Goal: Task Accomplishment & Management: Use online tool/utility

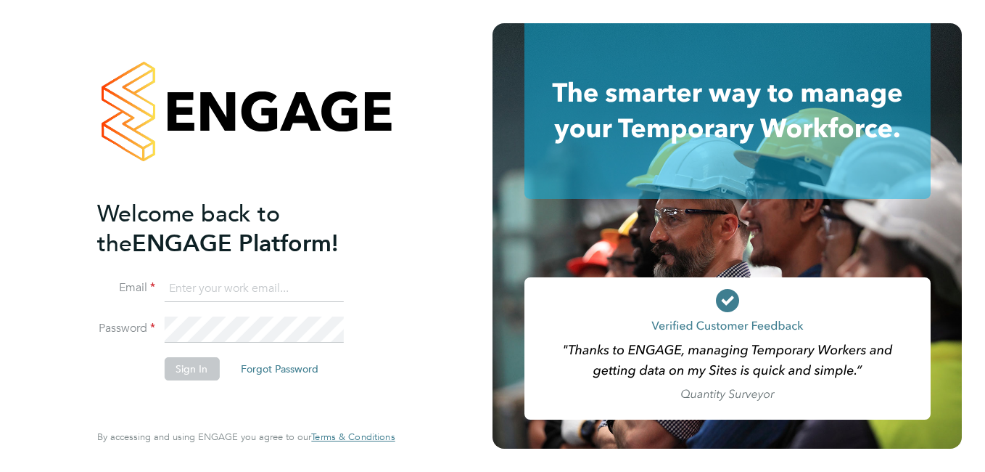
click at [194, 287] on input at bounding box center [253, 289] width 179 height 26
type input "e"
click at [278, 190] on div at bounding box center [245, 111] width 297 height 176
click at [255, 283] on input at bounding box center [253, 289] width 179 height 26
type input "s"
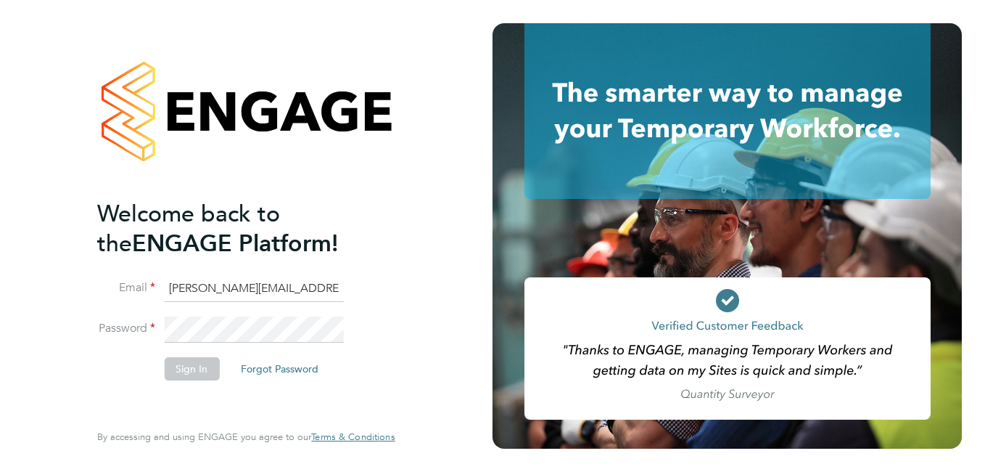
type input "anuja.mishra@hays.com"
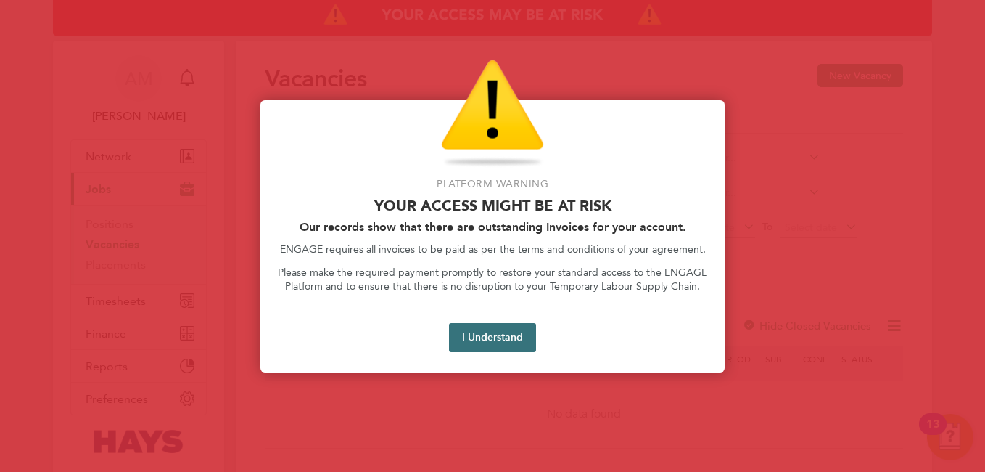
click at [505, 330] on button "I Understand" at bounding box center [492, 337] width 87 height 29
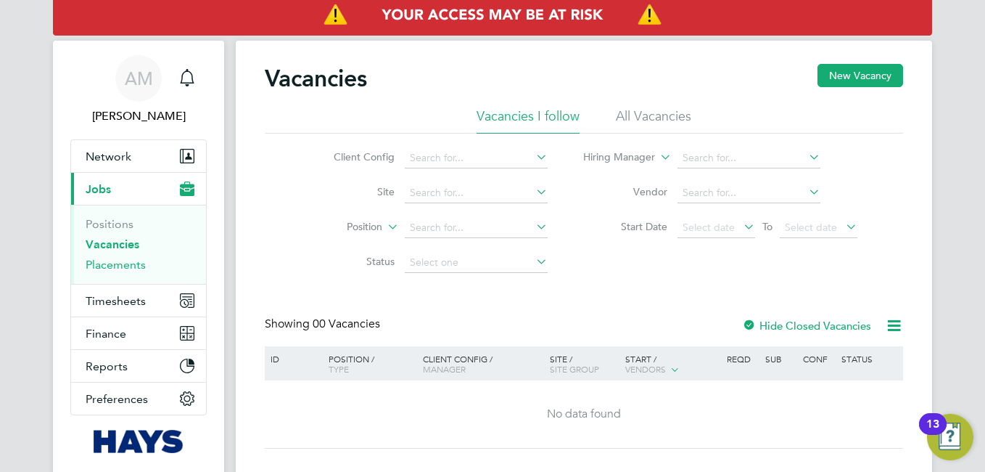
click at [122, 261] on link "Placements" at bounding box center [116, 265] width 60 height 14
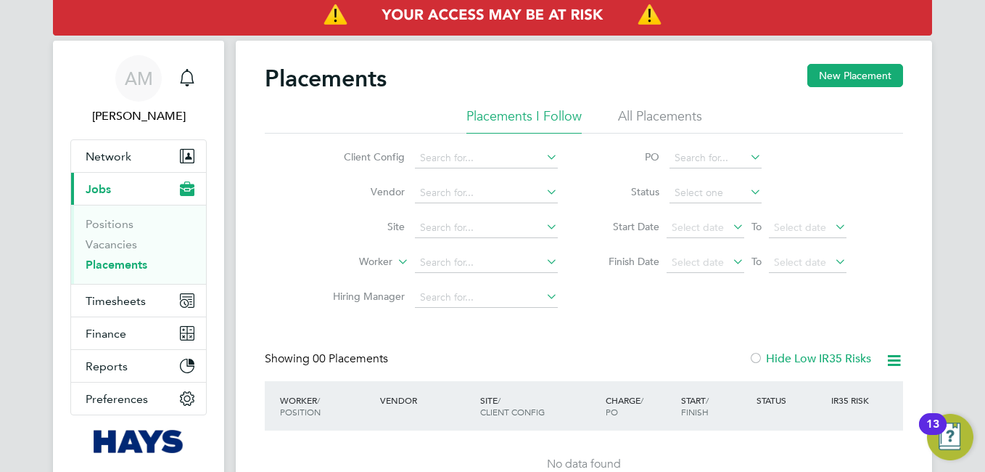
click at [689, 120] on li "All Placements" at bounding box center [660, 120] width 84 height 26
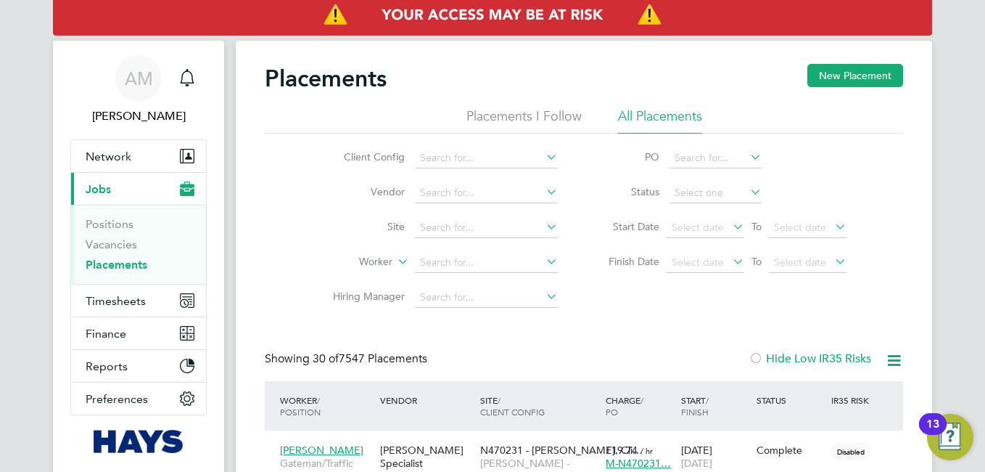
click at [730, 261] on icon at bounding box center [730, 261] width 0 height 20
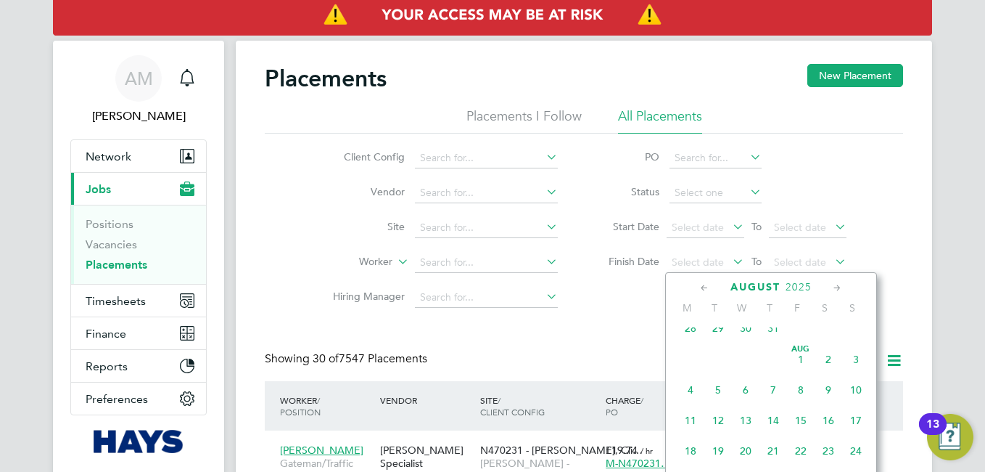
click at [803, 366] on span "[DATE]" at bounding box center [801, 359] width 28 height 28
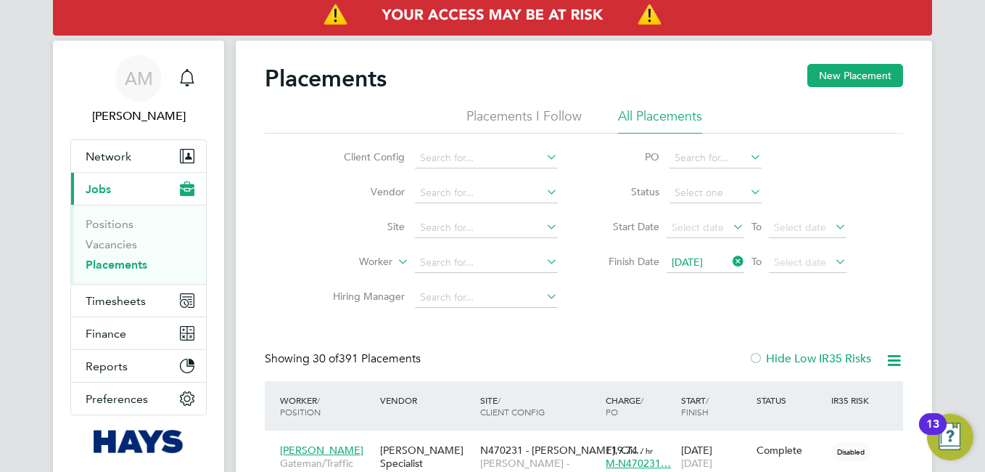
click at [832, 260] on icon at bounding box center [832, 261] width 0 height 20
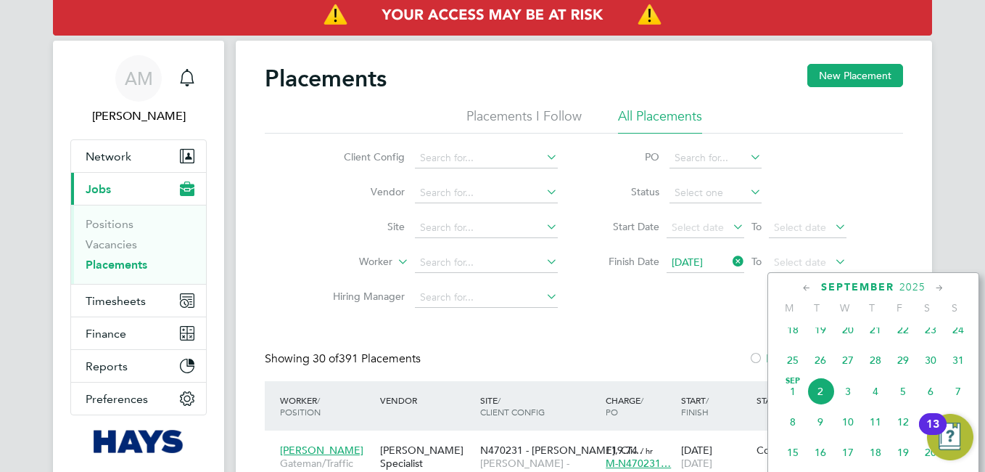
click at [963, 372] on span "31" at bounding box center [959, 360] width 28 height 28
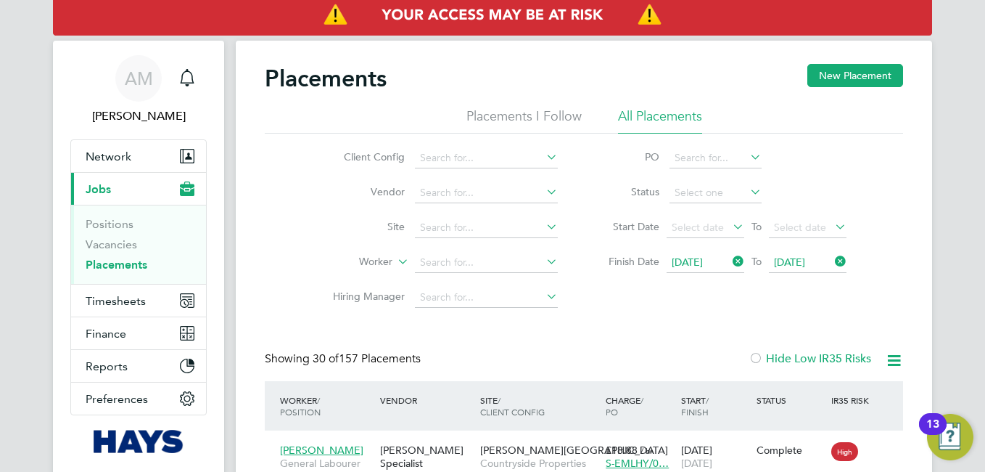
click at [893, 358] on icon at bounding box center [894, 360] width 18 height 18
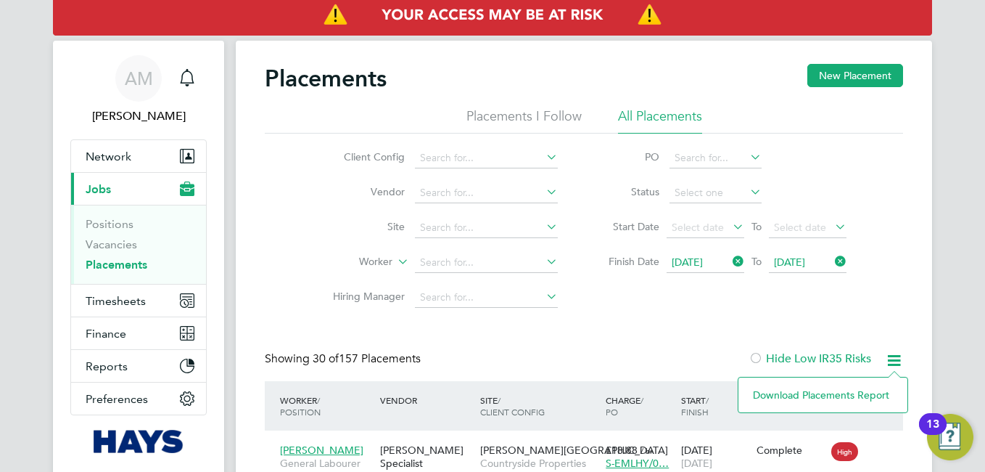
click at [812, 394] on li "Download Placements Report" at bounding box center [823, 394] width 155 height 20
